Goal: Find contact information: Find contact information

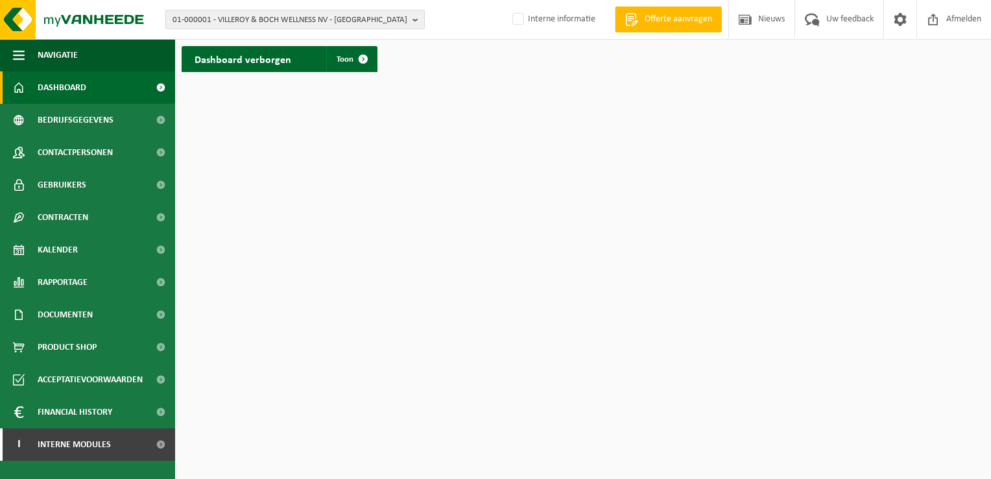
click at [322, 19] on span "01-000001 - VILLEROY & BOCH WELLNESS NV - ROESELARE" at bounding box center [289, 19] width 235 height 19
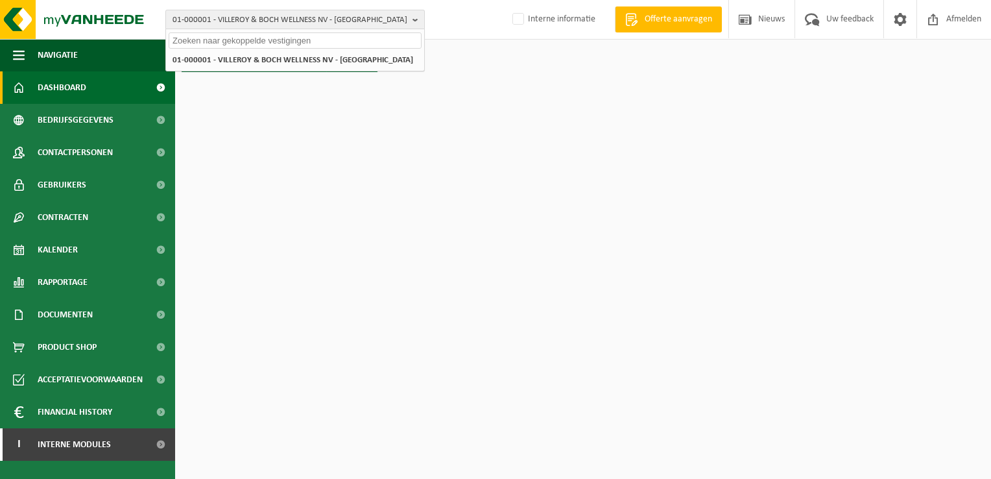
paste input "GALLENCO BV"
type input "GALLENCO BV"
click at [268, 61] on strong "GALLENCO BV" at bounding box center [275, 60] width 50 height 8
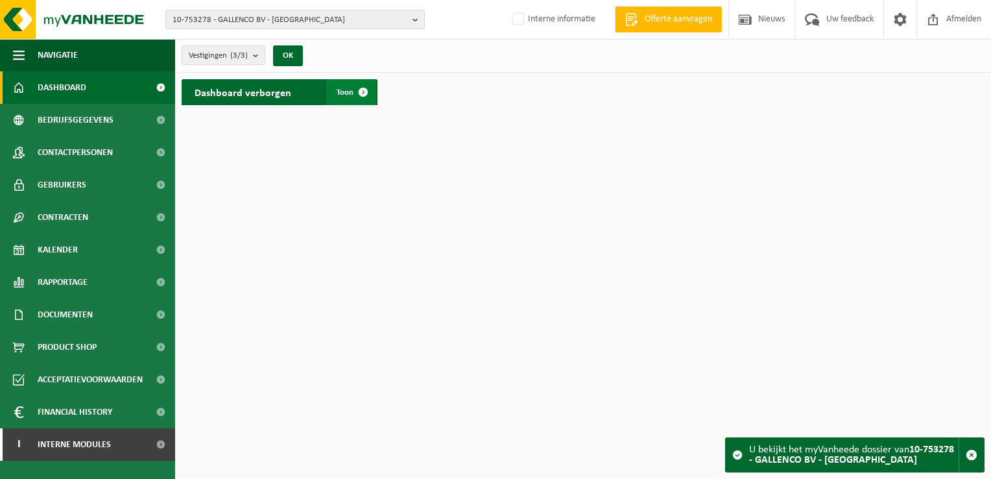
click at [362, 95] on span at bounding box center [363, 92] width 26 height 26
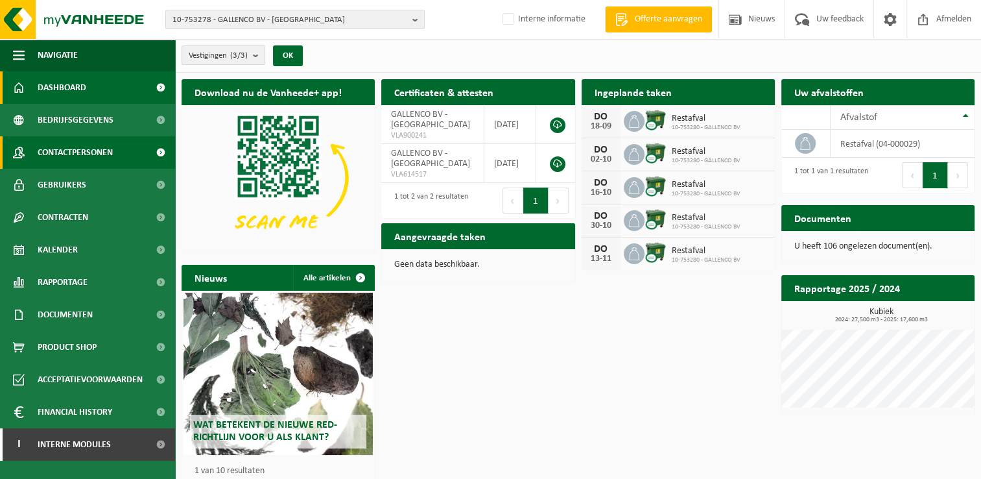
click at [86, 148] on span "Contactpersonen" at bounding box center [75, 152] width 75 height 32
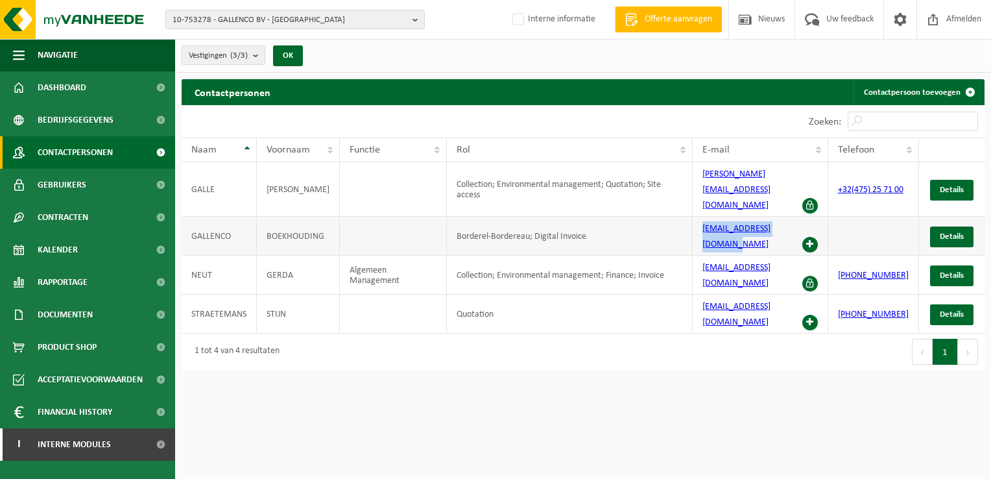
drag, startPoint x: 698, startPoint y: 206, endPoint x: 801, endPoint y: 211, distance: 102.6
click at [801, 217] on td "boekhouding@gallenco.be" at bounding box center [761, 236] width 136 height 39
copy link "boekhouding@gallenco.be"
